Goal: Book appointment/travel/reservation

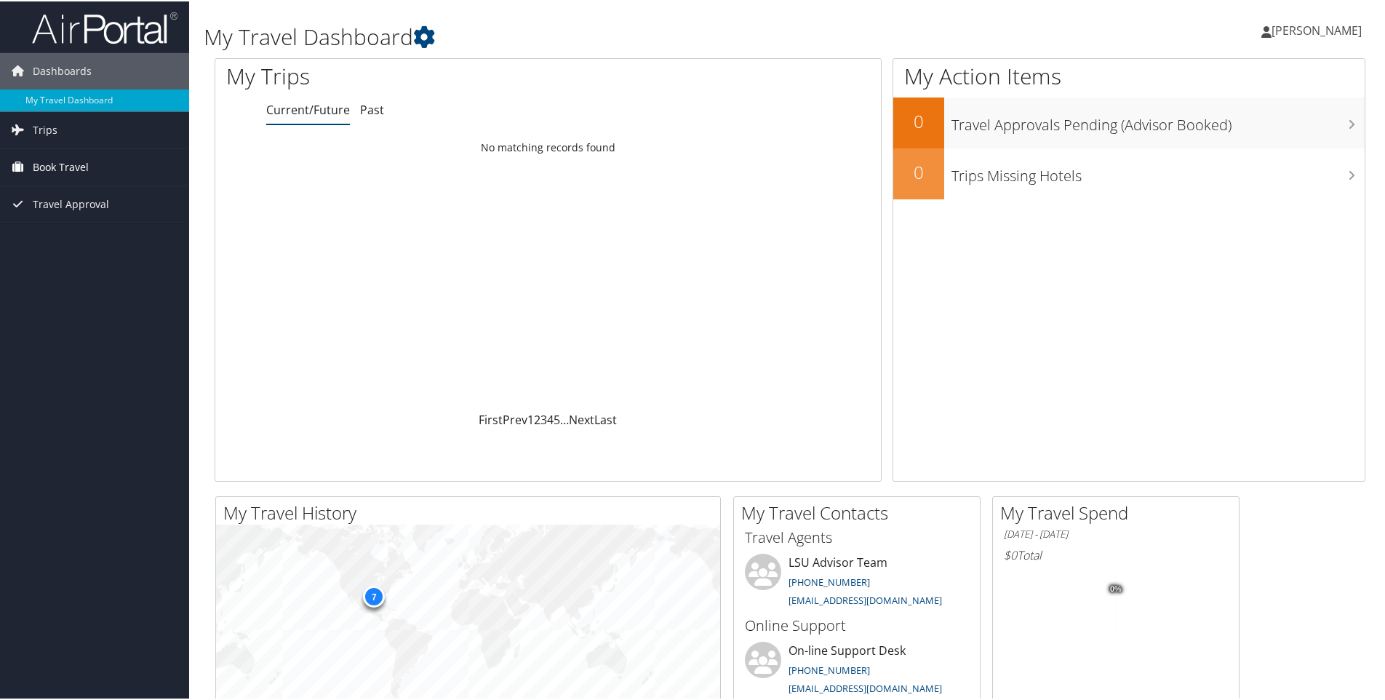
click at [73, 160] on span "Book Travel" at bounding box center [61, 166] width 56 height 36
click at [80, 214] on link "Book/Manage Online Trips" at bounding box center [94, 217] width 189 height 22
